Goal: Navigation & Orientation: Find specific page/section

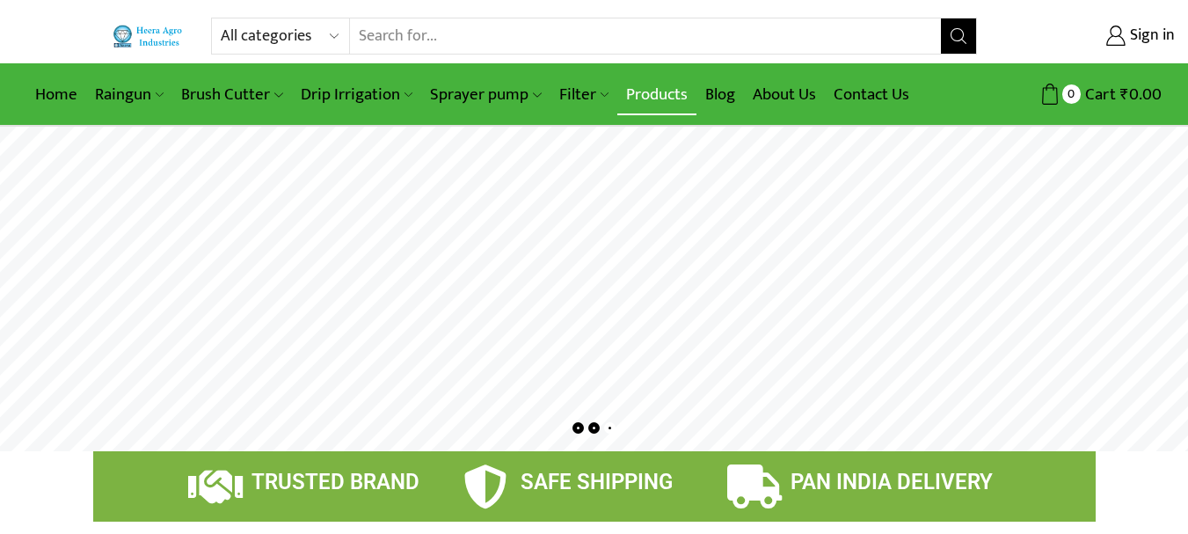
click at [633, 92] on link "Products" at bounding box center [656, 94] width 79 height 41
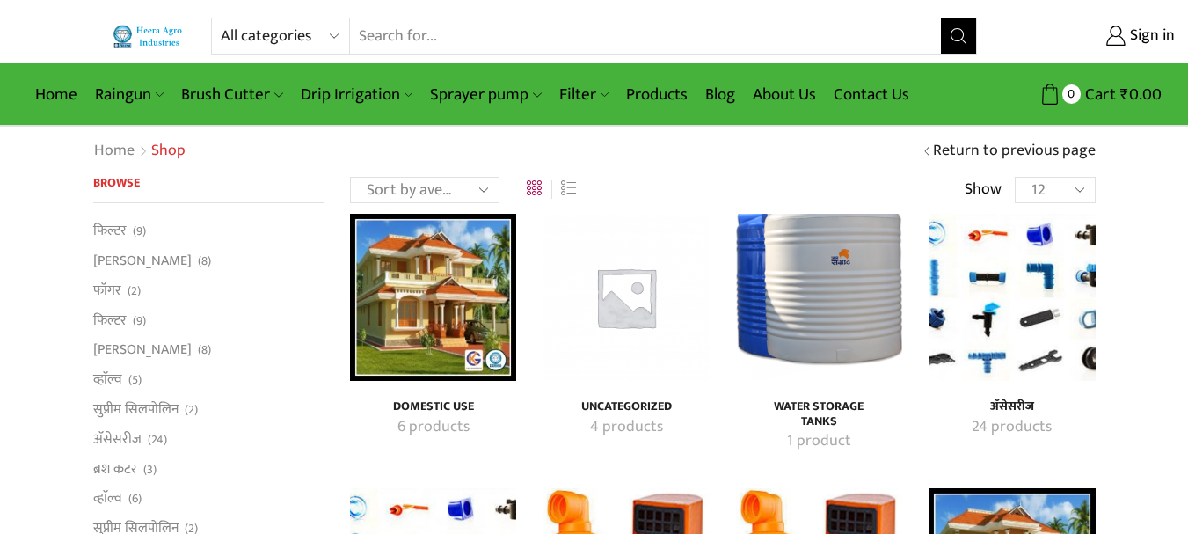
click at [827, 417] on h4 "Water Storage Tanks" at bounding box center [819, 414] width 128 height 30
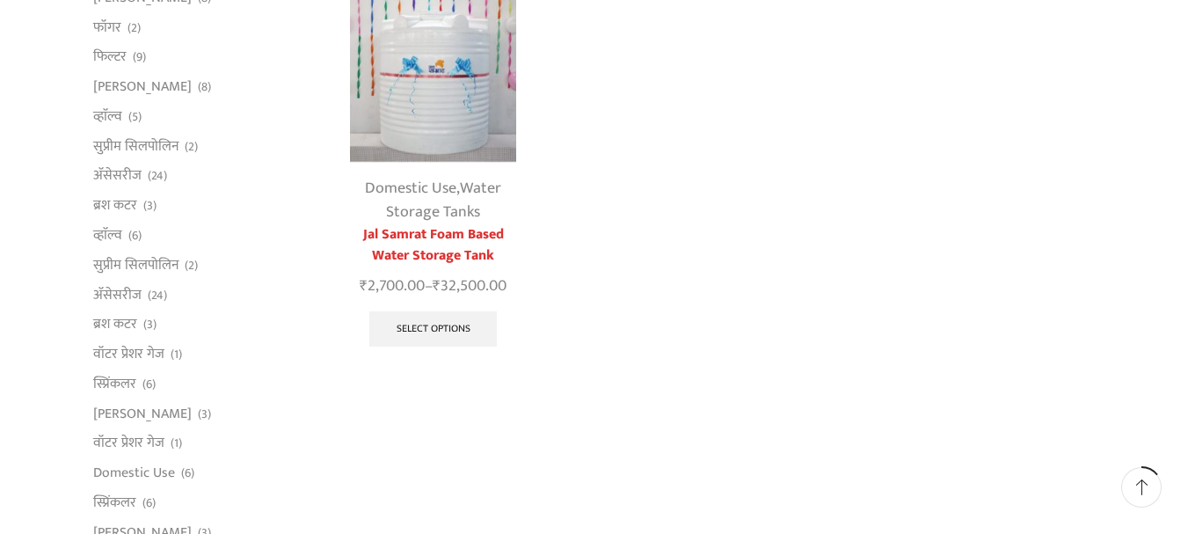
scroll to position [88, 0]
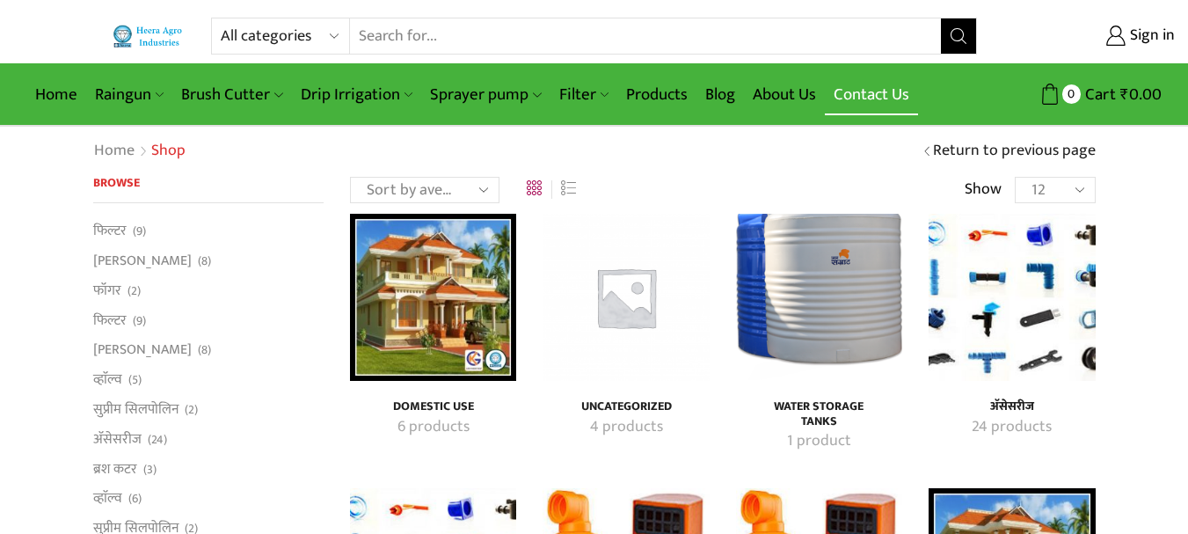
click at [860, 98] on link "Contact Us" at bounding box center [871, 94] width 93 height 41
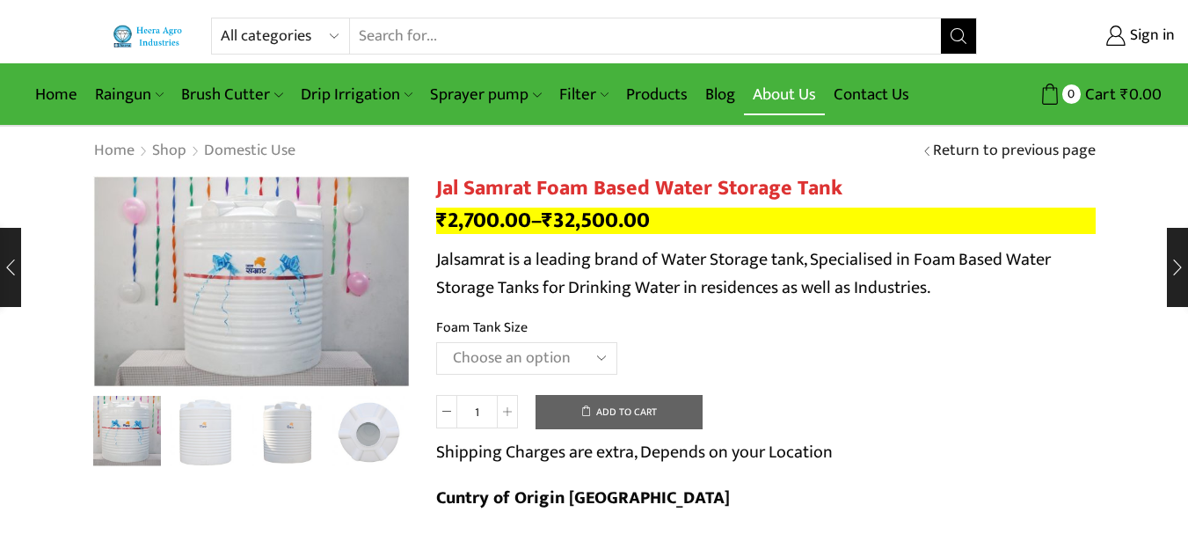
click at [765, 98] on link "About Us" at bounding box center [784, 94] width 81 height 41
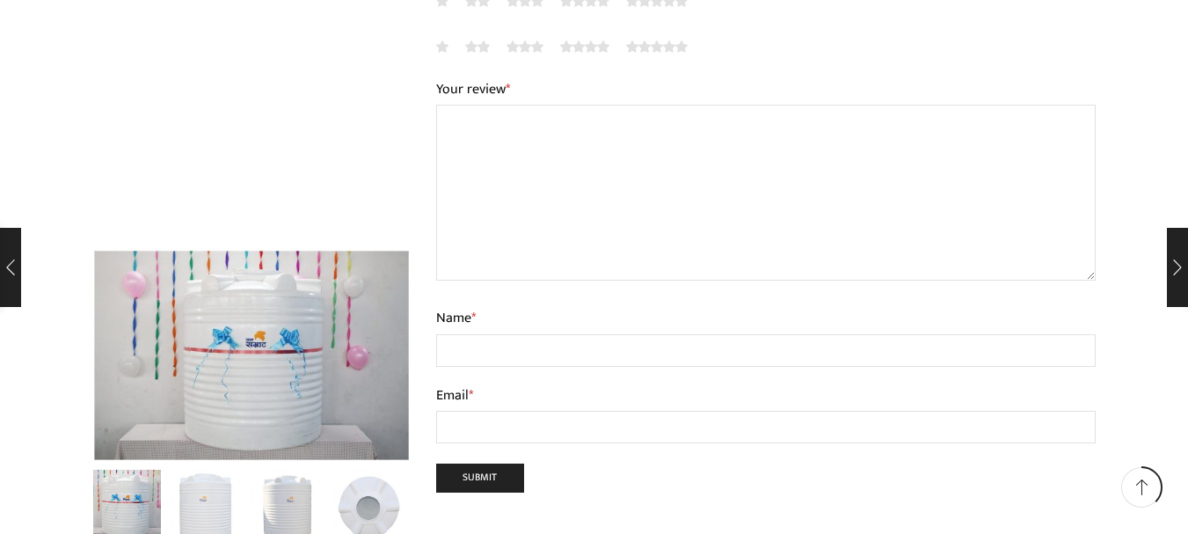
scroll to position [1759, 0]
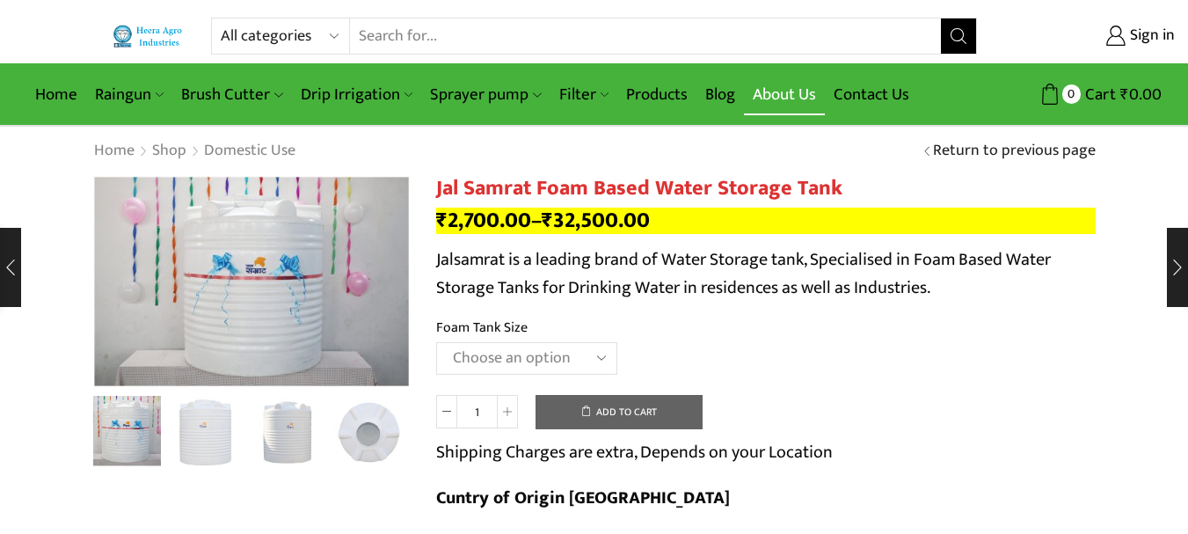
click at [789, 112] on link "About Us" at bounding box center [784, 94] width 81 height 41
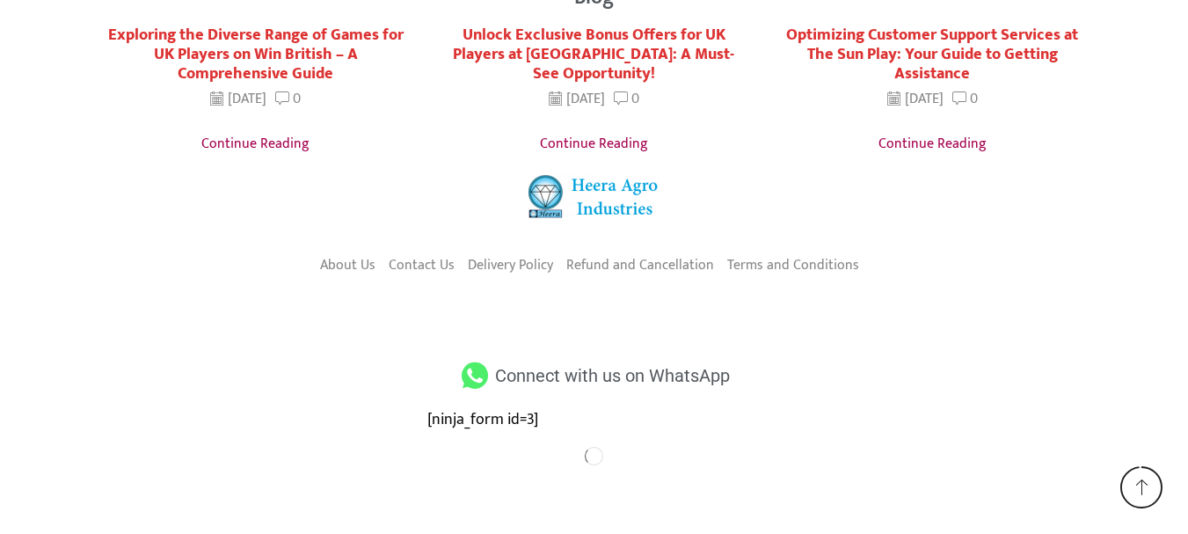
scroll to position [3441, 0]
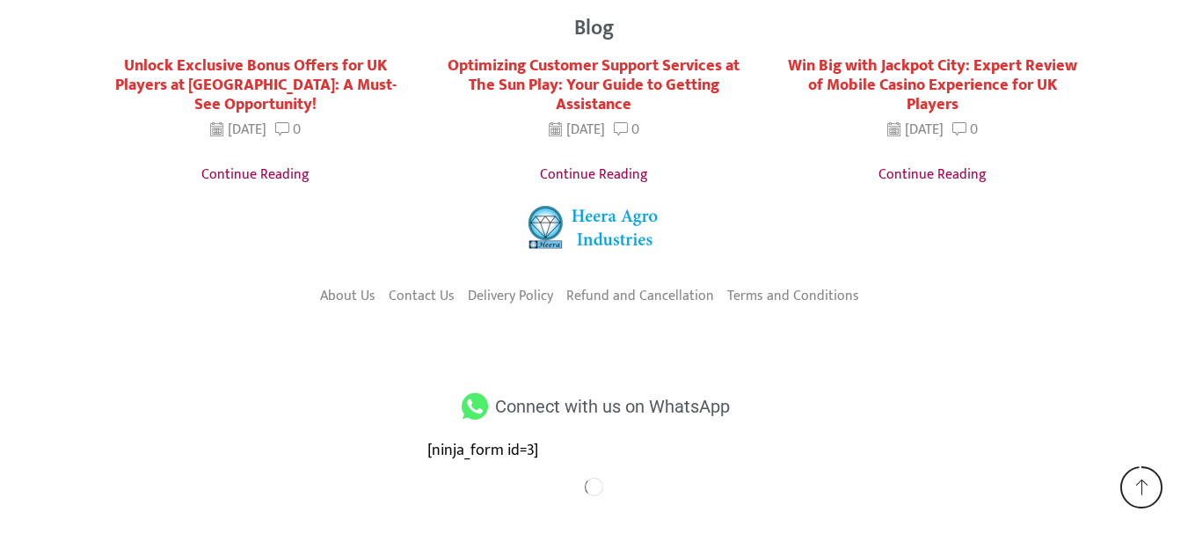
click at [652, 407] on span "Connect with us on WhatsApp" at bounding box center [610, 406] width 239 height 32
click at [482, 411] on icon at bounding box center [474, 406] width 33 height 26
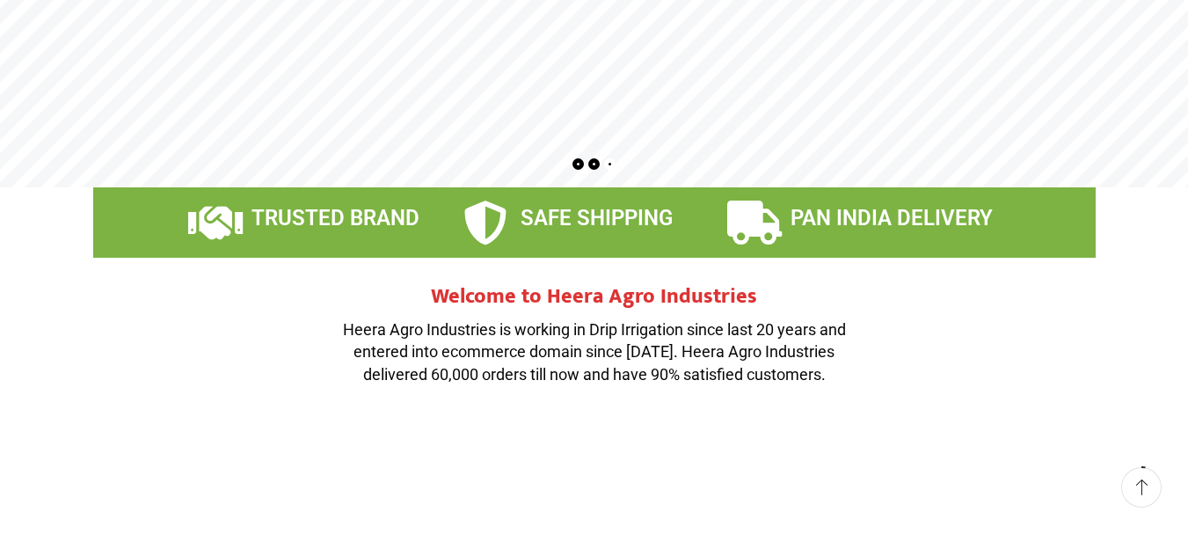
scroll to position [0, 0]
